Goal: Task Accomplishment & Management: Use online tool/utility

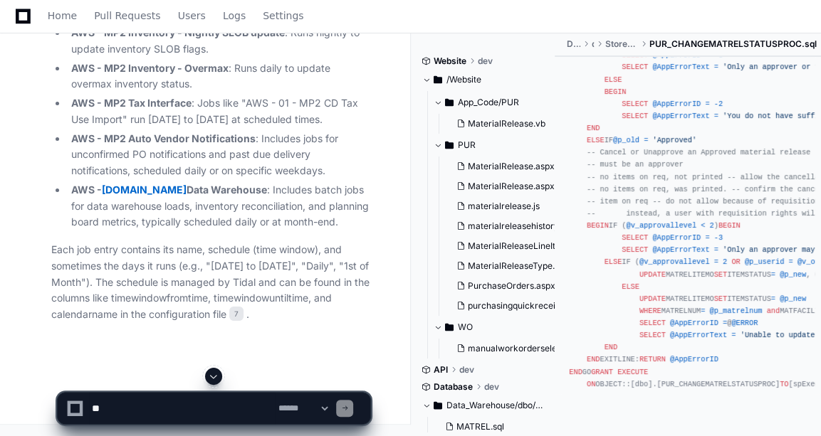
scroll to position [8748, 0]
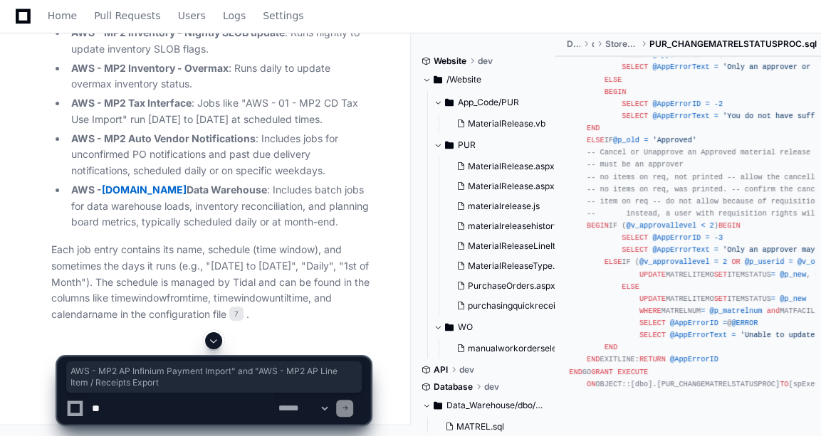
drag, startPoint x: 75, startPoint y: 135, endPoint x: 199, endPoint y: 149, distance: 123.9
copy li "AWS - MP2 AP Infinium Payment Import" and "AWS - MP2 AP Line Item / Receipts Ex…"
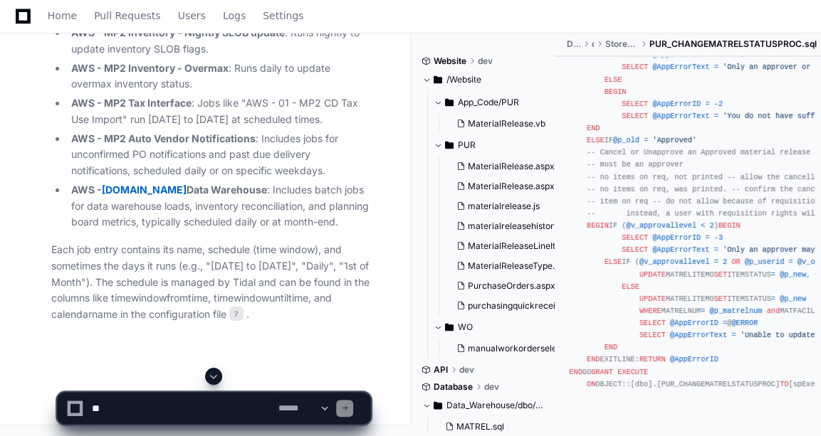
click at [134, 403] on textarea at bounding box center [182, 408] width 186 height 31
paste textarea "**********"
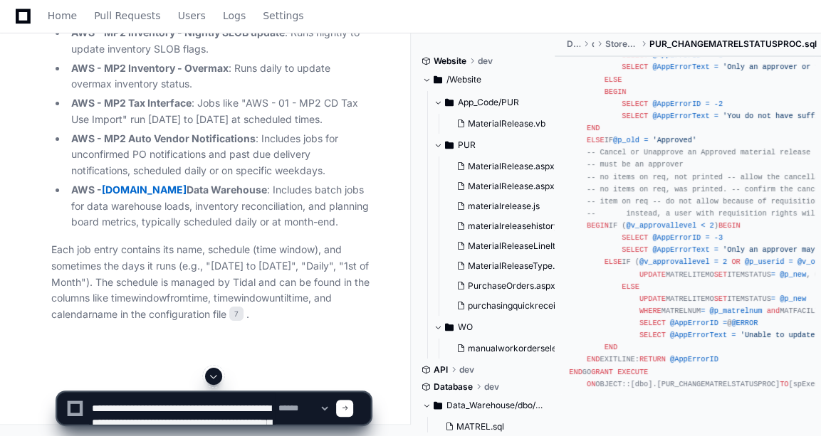
scroll to position [4, 0]
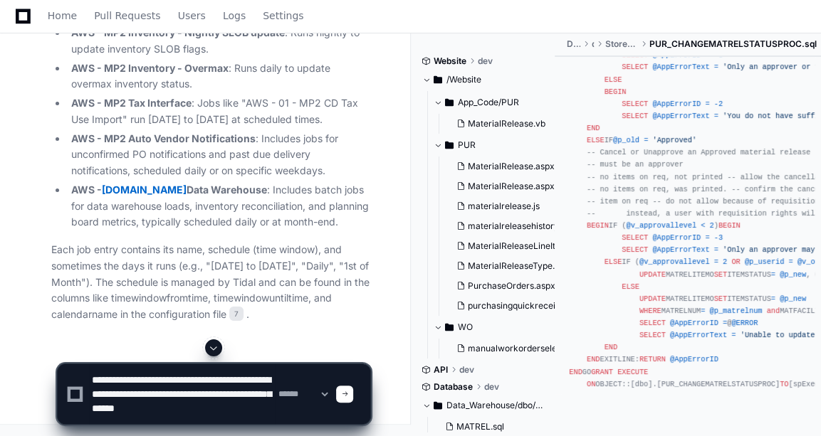
type textarea "**********"
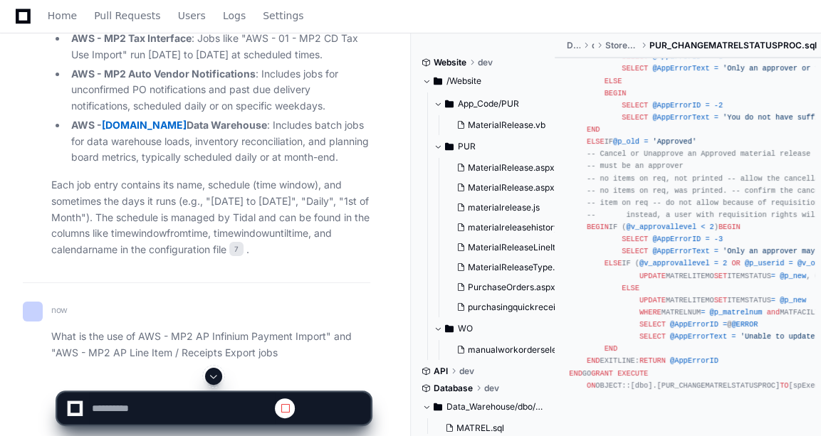
scroll to position [8770, 0]
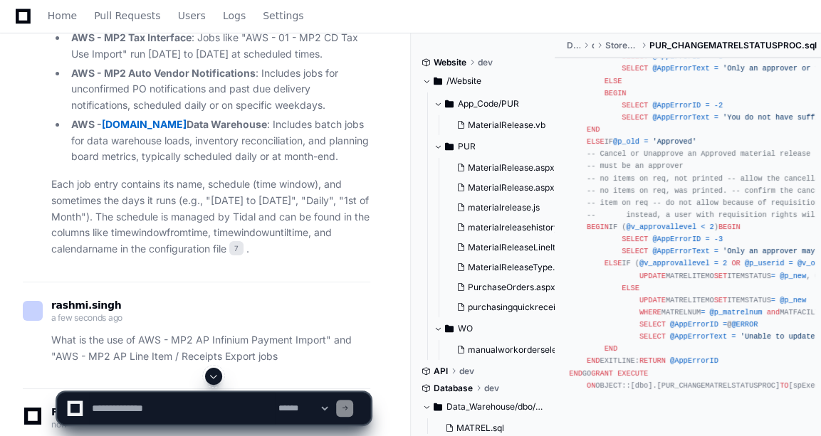
click at [216, 379] on span at bounding box center [213, 376] width 11 height 11
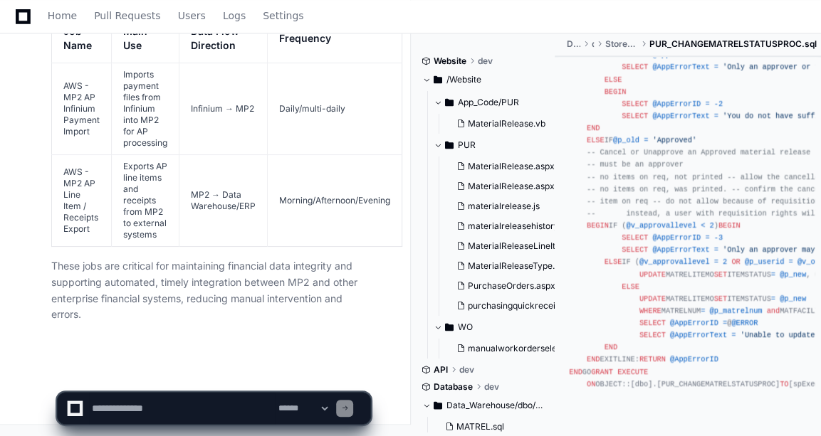
scroll to position [10230, 0]
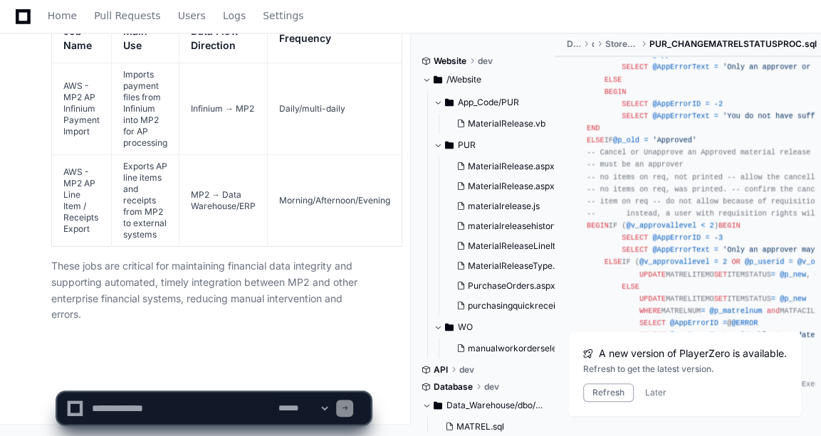
click at [139, 413] on textarea at bounding box center [182, 408] width 186 height 31
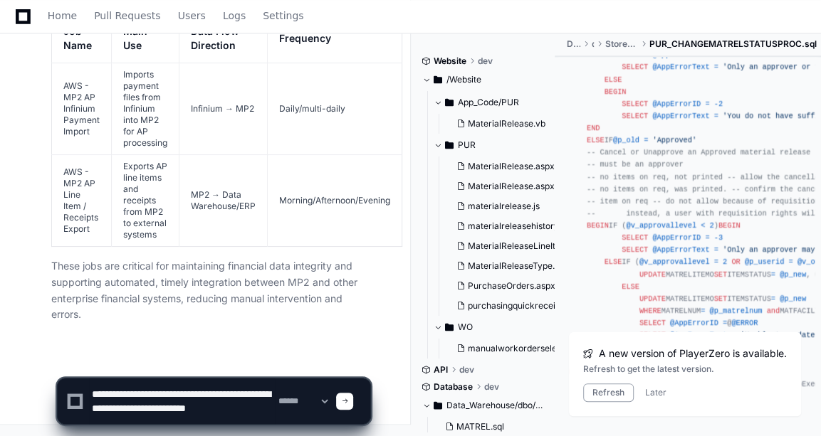
scroll to position [4, 0]
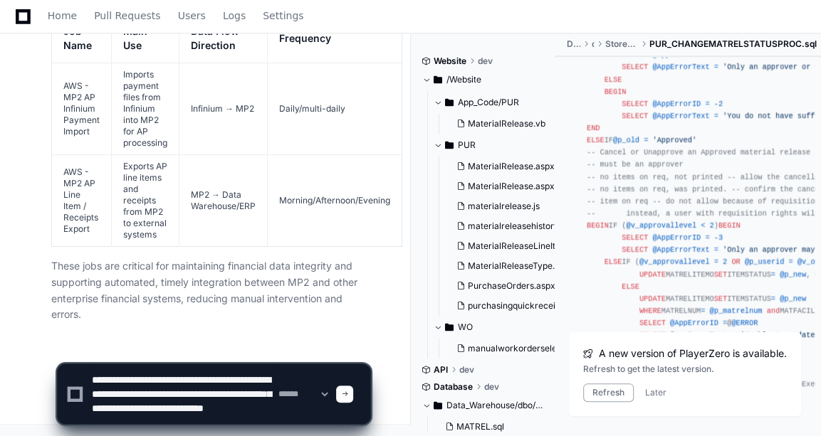
type textarea "**********"
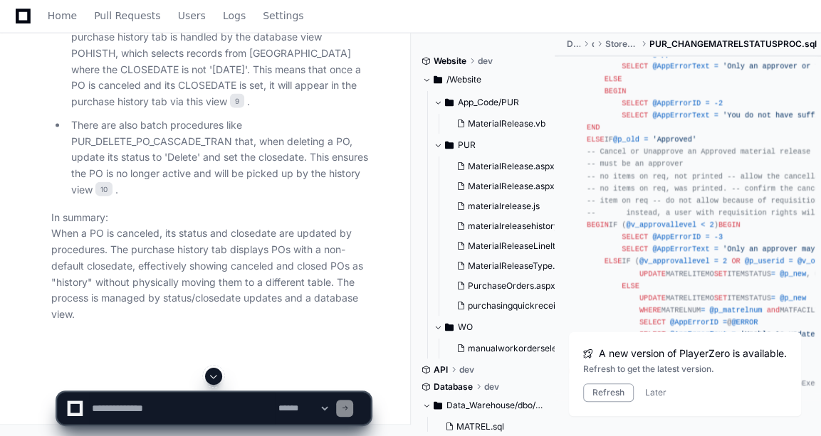
scroll to position [10988, 0]
click at [600, 395] on button "Refresh" at bounding box center [608, 393] width 51 height 19
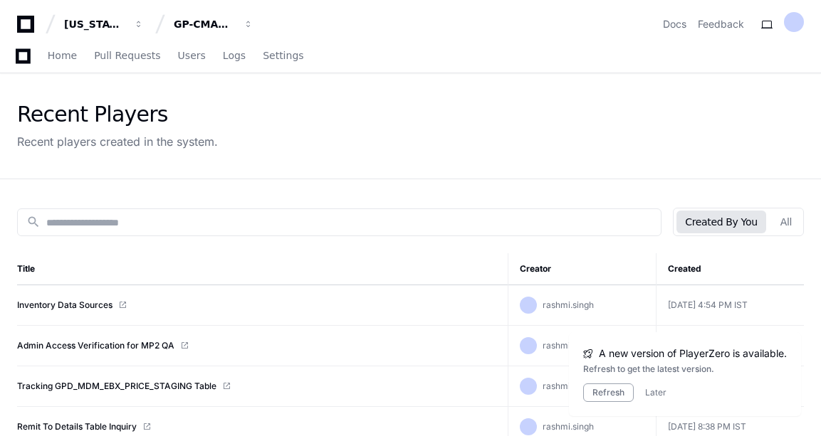
scroll to position [192, 0]
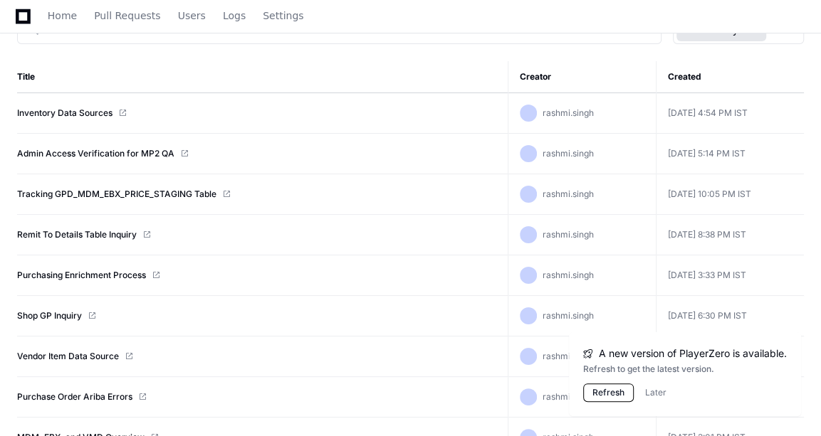
click at [596, 395] on button "Refresh" at bounding box center [608, 393] width 51 height 19
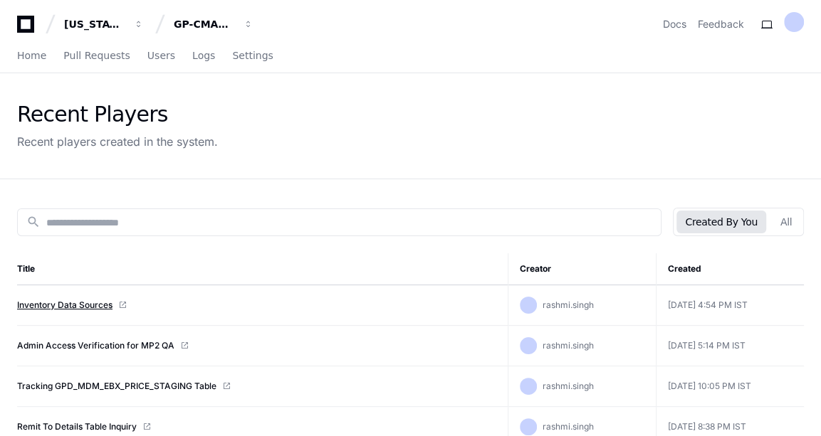
click at [73, 304] on link "Inventory Data Sources" at bounding box center [64, 305] width 95 height 11
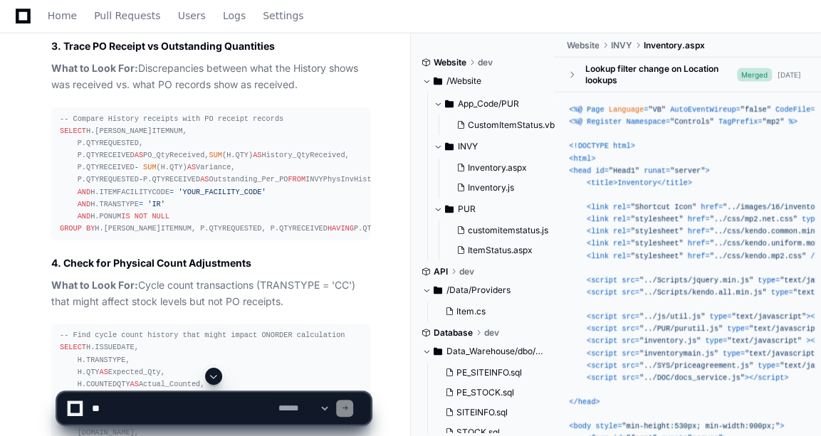
scroll to position [4796, 0]
